Goal: Information Seeking & Learning: Find specific fact

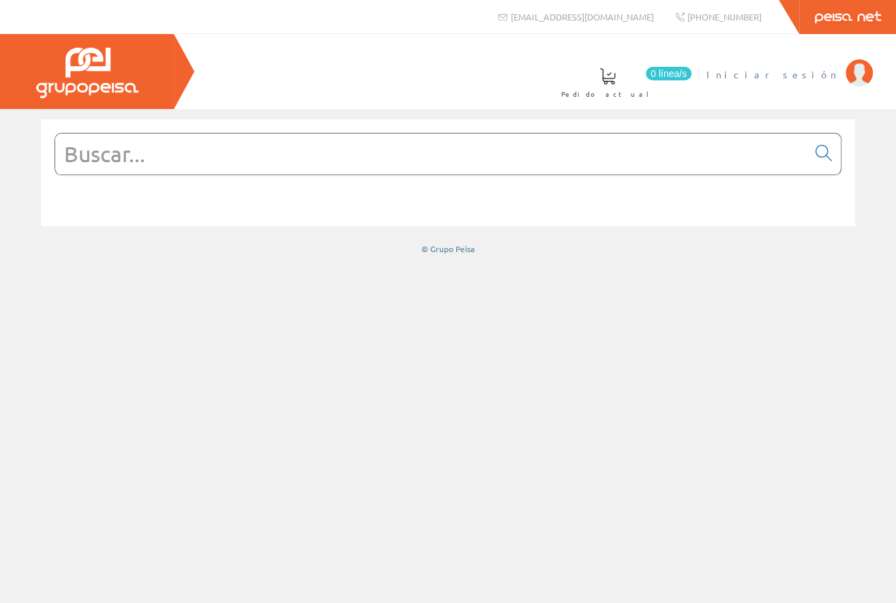
click at [826, 77] on span "Iniciar sesión" at bounding box center [772, 74] width 132 height 14
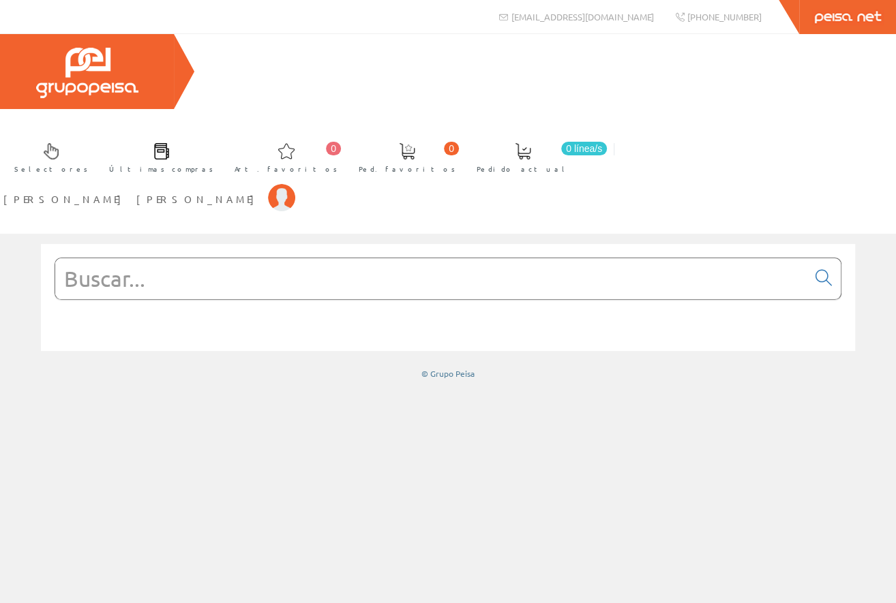
click at [450, 258] on input "text" at bounding box center [431, 278] width 752 height 41
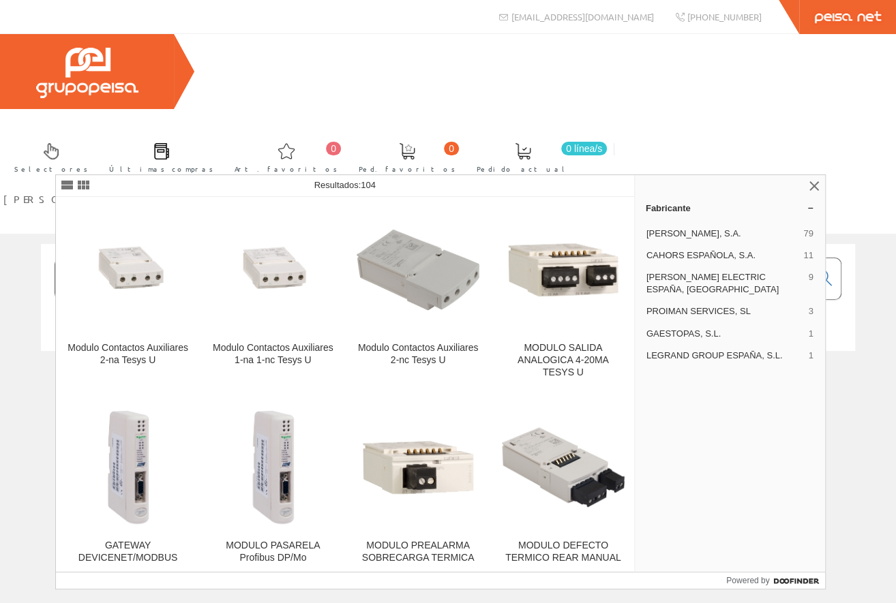
type input "LUFC00"
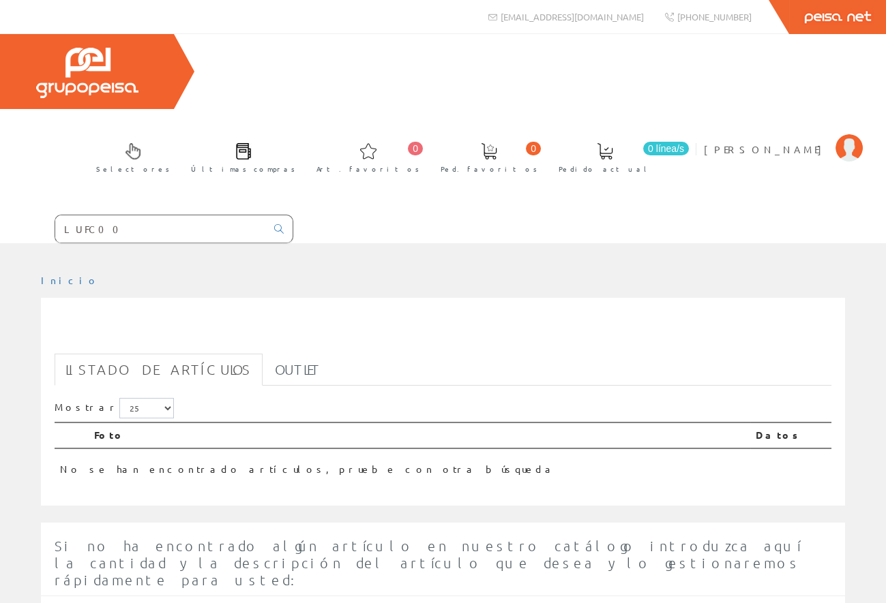
click at [266, 215] on input "LUFC00" at bounding box center [160, 228] width 211 height 27
click at [292, 217] on link at bounding box center [278, 228] width 27 height 23
